Goal: Task Accomplishment & Management: Manage account settings

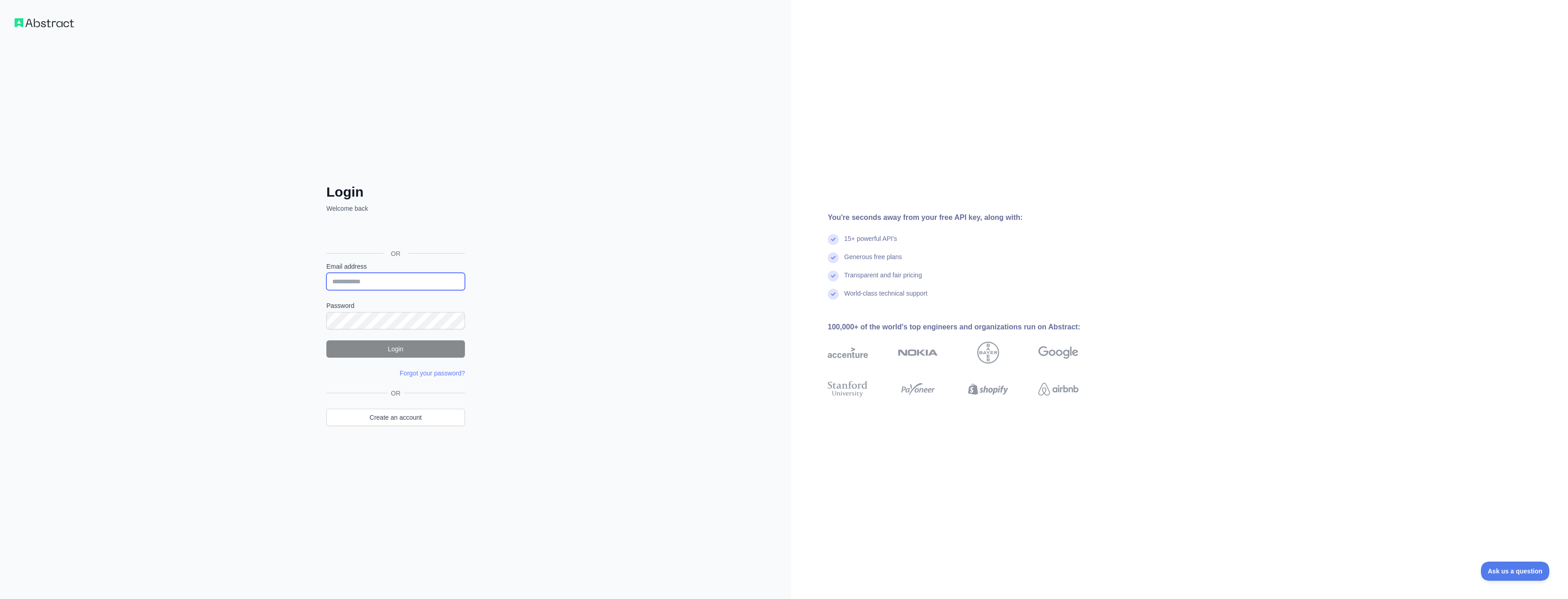
type input "**********"
click at [406, 345] on button "Login" at bounding box center [395, 349] width 138 height 17
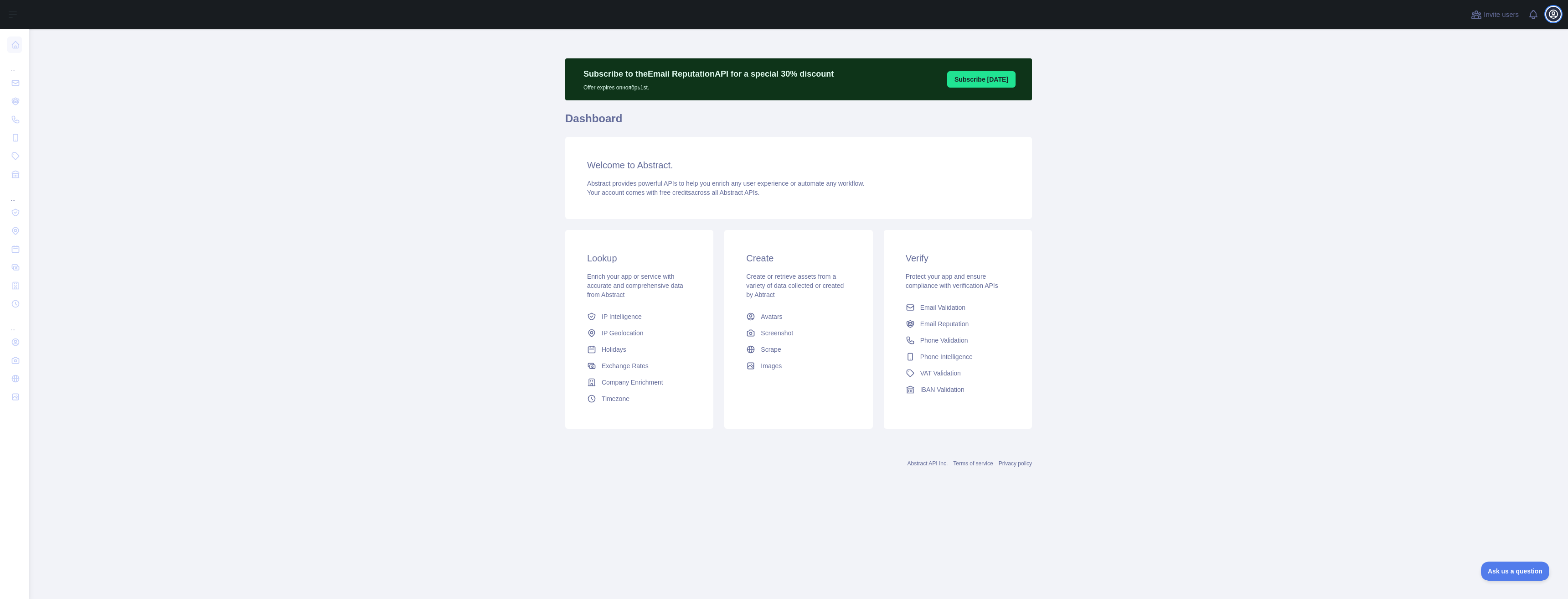
click at [1556, 10] on icon "button" at bounding box center [1554, 14] width 11 height 11
click at [1478, 99] on button "Billing" at bounding box center [1510, 99] width 102 height 16
